Goal: Task Accomplishment & Management: Manage account settings

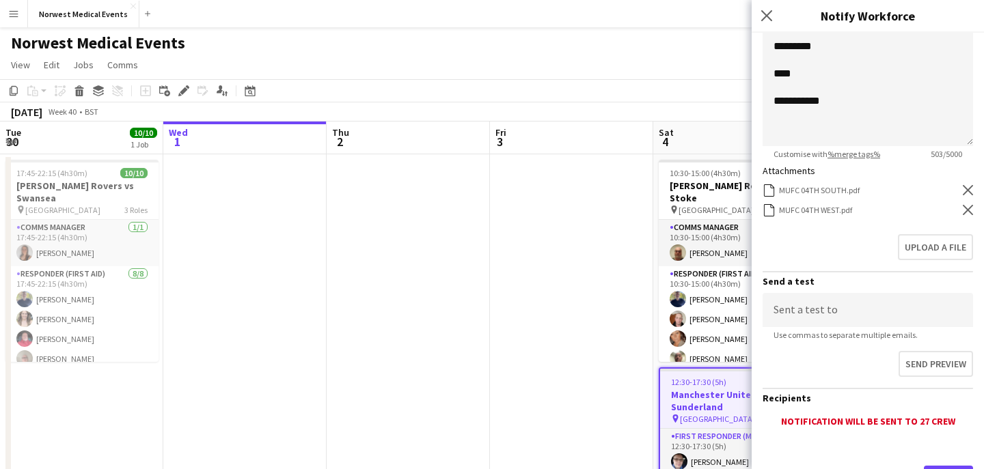
scroll to position [354, 0]
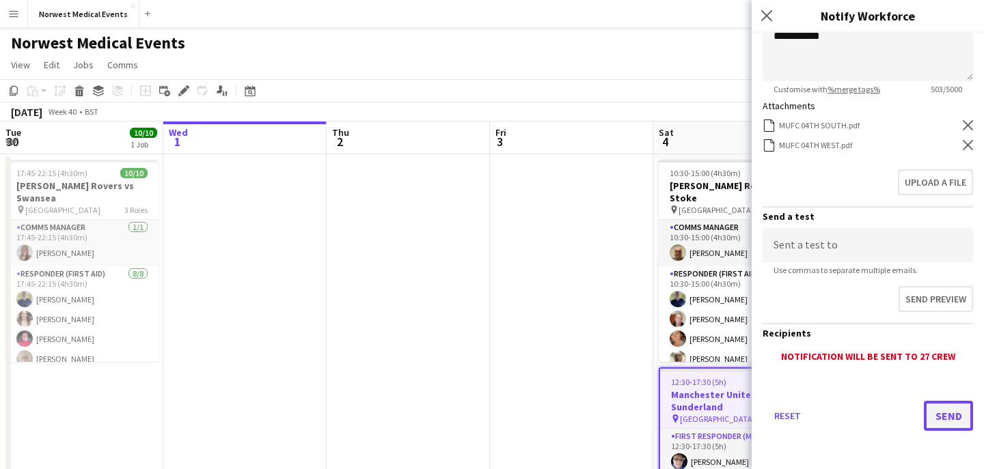
click at [944, 415] on button "Send" at bounding box center [948, 416] width 49 height 30
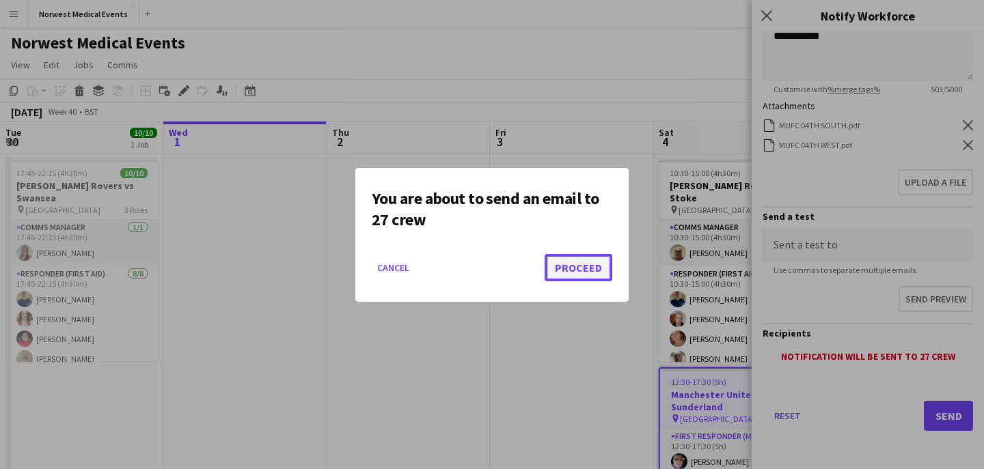
click at [567, 262] on button "Proceed" at bounding box center [579, 267] width 68 height 27
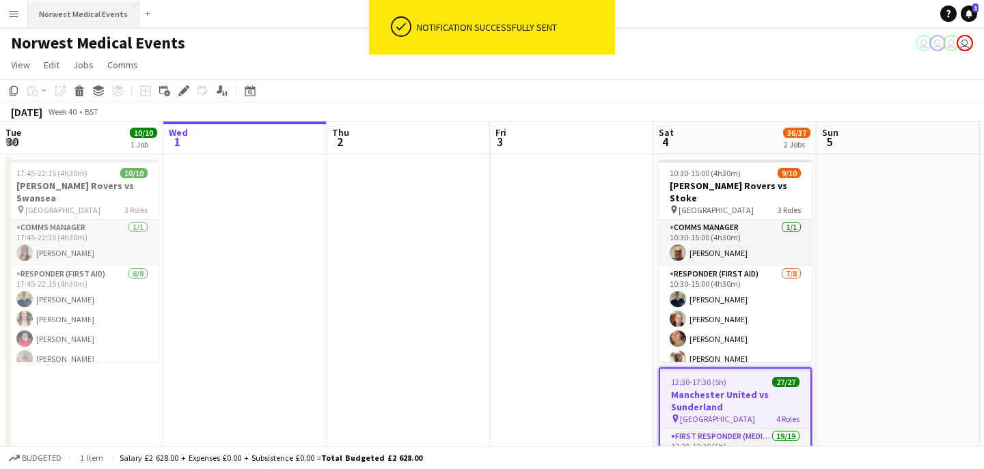
click at [82, 17] on button "Norwest Medical Events Close" at bounding box center [83, 14] width 111 height 27
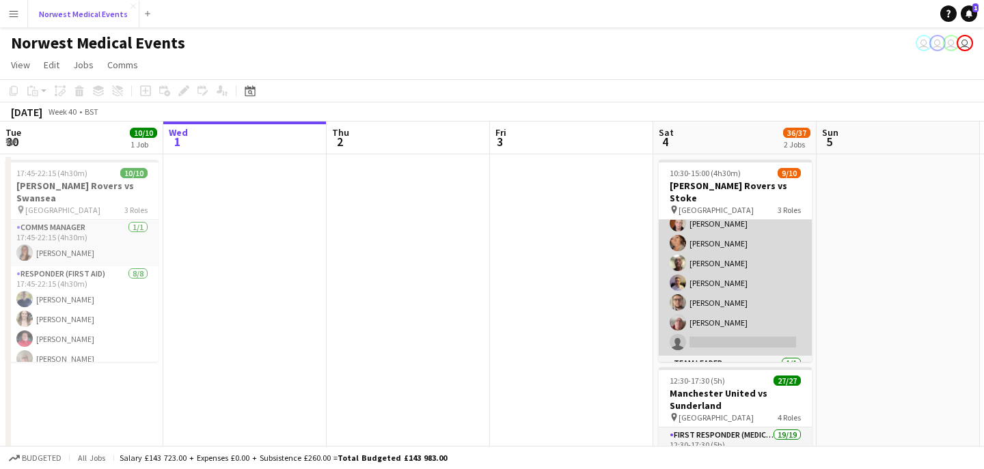
scroll to position [27, 0]
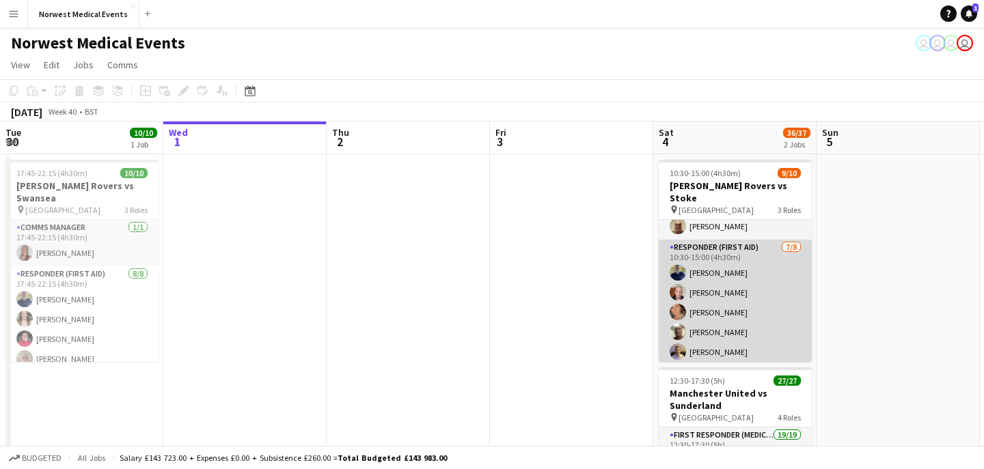
click at [768, 281] on app-card-role "Responder (First Aid) [DATE] 10:30-15:00 (4h30m) [PERSON_NAME] [PERSON_NAME] [P…" at bounding box center [735, 332] width 153 height 185
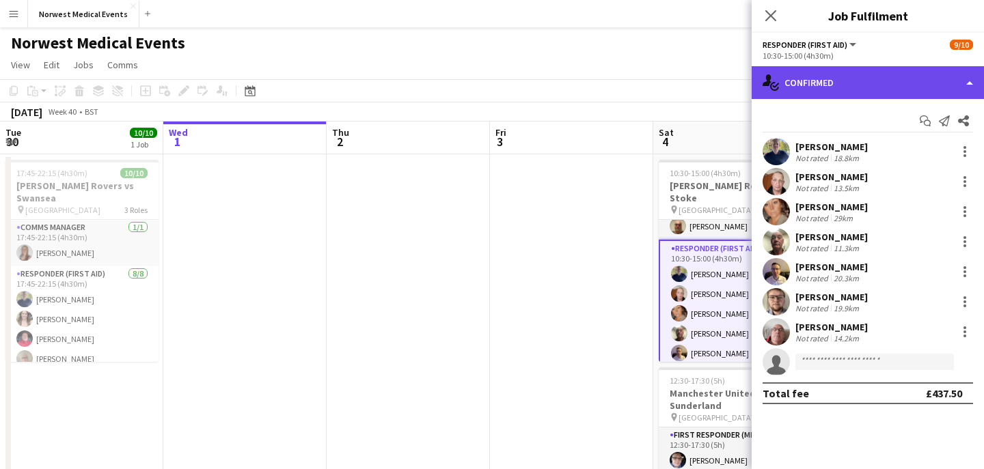
click at [893, 90] on div "single-neutral-actions-check-2 Confirmed" at bounding box center [868, 82] width 232 height 33
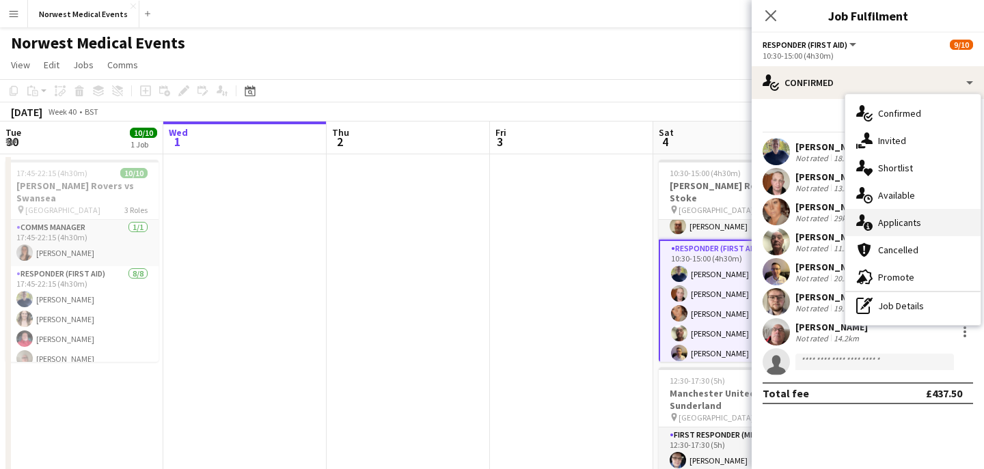
click at [898, 224] on span "Applicants" at bounding box center [899, 223] width 43 height 12
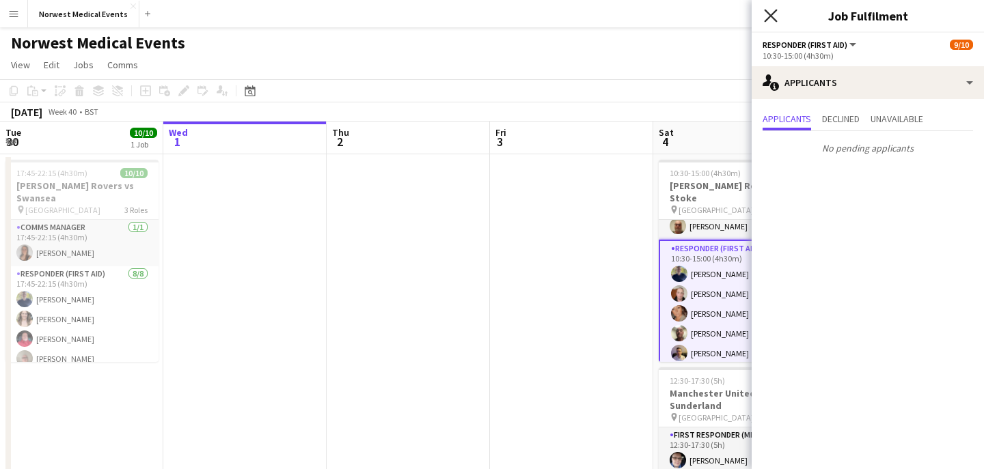
click at [773, 16] on icon "Close pop-in" at bounding box center [770, 15] width 13 height 13
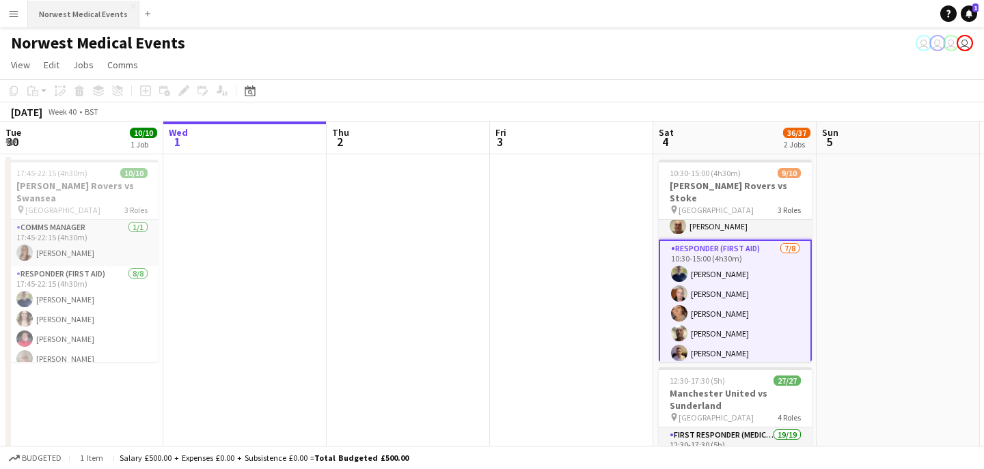
click at [94, 17] on button "Norwest Medical Events Close" at bounding box center [83, 14] width 111 height 27
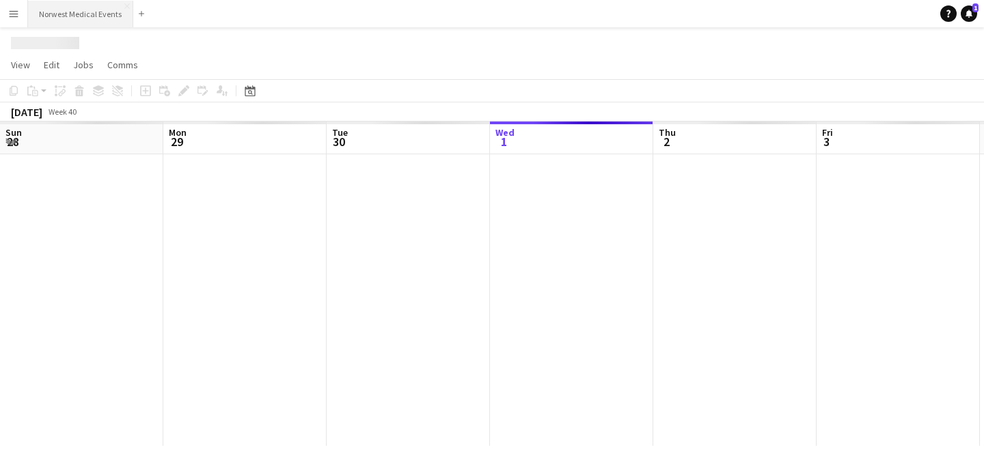
scroll to position [0, 327]
